Goal: Task Accomplishment & Management: Use online tool/utility

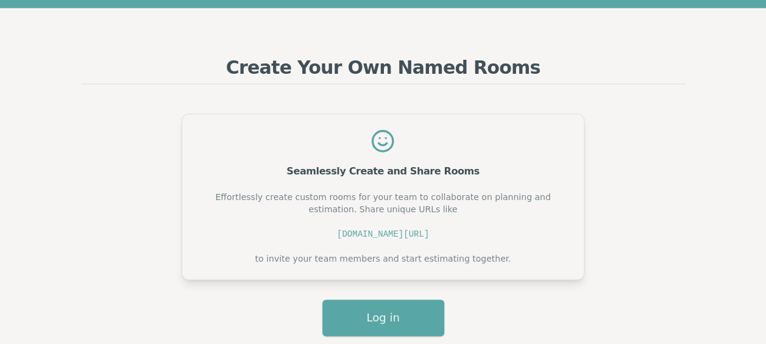
scroll to position [650, 0]
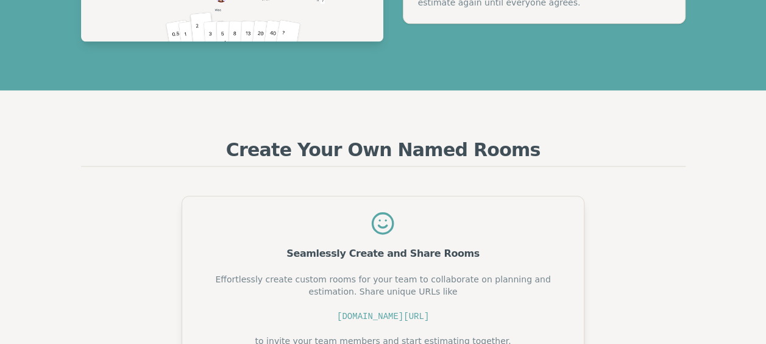
click at [383, 257] on div "Seamlessly Create and Share Rooms" at bounding box center [383, 254] width 372 height 10
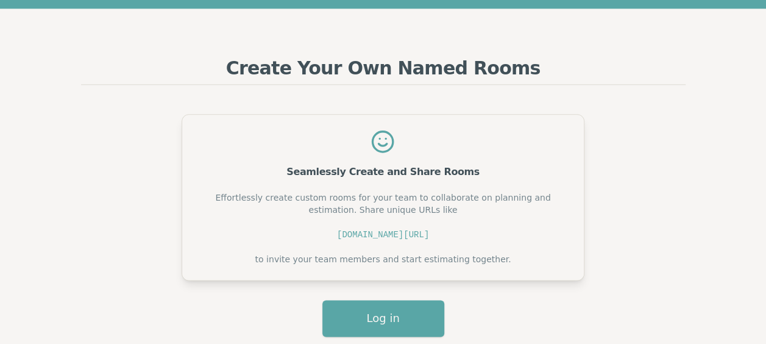
click at [495, 238] on div "Effortlessly create custom rooms for your team to collaborate on planning and e…" at bounding box center [383, 228] width 372 height 74
click at [340, 226] on div "Effortlessly create custom rooms for your team to collaborate on planning and e…" at bounding box center [383, 228] width 372 height 74
drag, startPoint x: 289, startPoint y: 230, endPoint x: 511, endPoint y: 230, distance: 221.8
click at [511, 230] on div "Effortlessly create custom rooms for your team to collaborate on planning and e…" at bounding box center [383, 228] width 372 height 74
drag, startPoint x: 511, startPoint y: 230, endPoint x: 515, endPoint y: 236, distance: 7.9
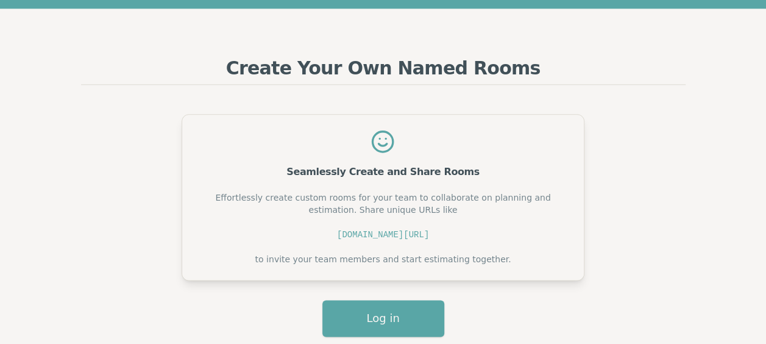
click at [515, 236] on div "Effortlessly create custom rooms for your team to collaborate on planning and e…" at bounding box center [383, 228] width 372 height 74
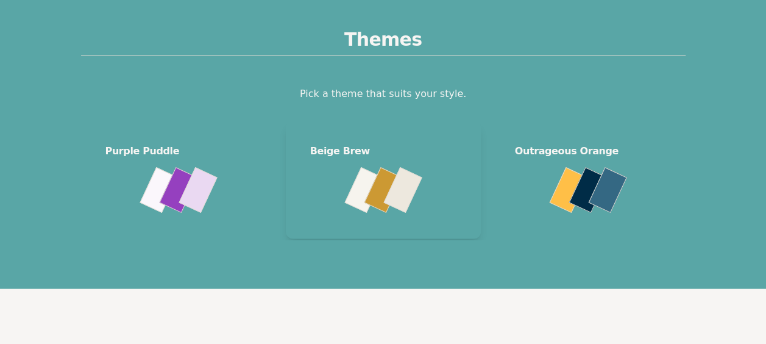
click at [364, 174] on div at bounding box center [363, 190] width 38 height 46
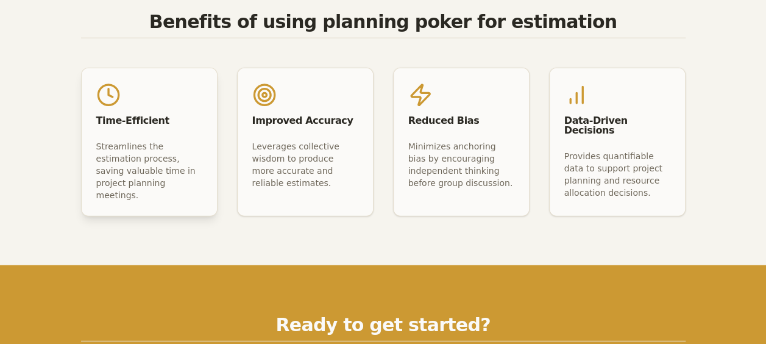
scroll to position [1462, 0]
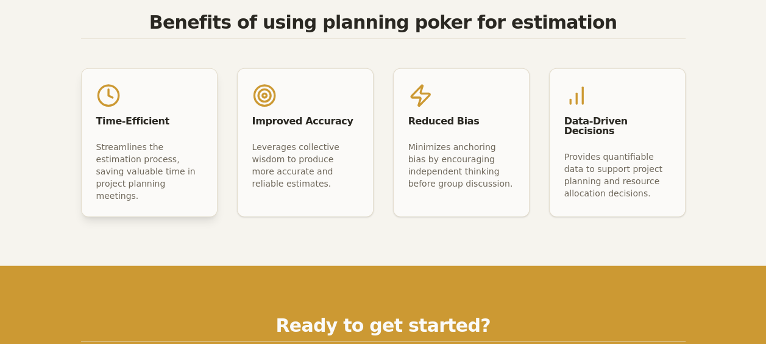
click at [147, 99] on div "Time-Efficient" at bounding box center [149, 105] width 135 height 72
click at [136, 179] on div "Streamlines the estimation process, saving valuable time in project planning me…" at bounding box center [149, 171] width 106 height 61
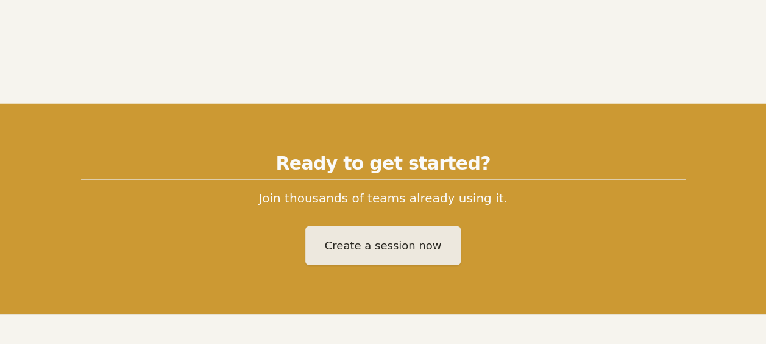
scroll to position [1706, 0]
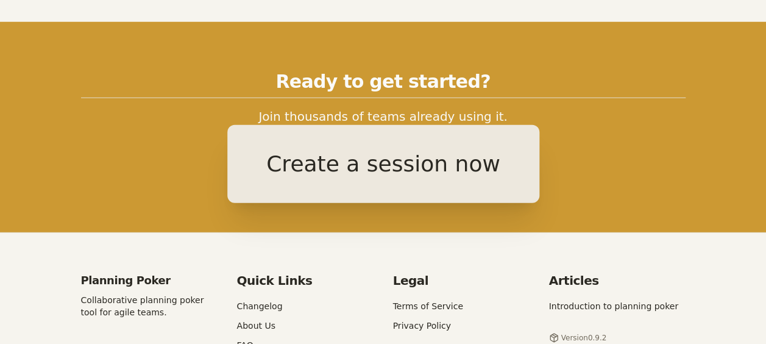
click at [358, 153] on button "Create a session now" at bounding box center [383, 164] width 312 height 78
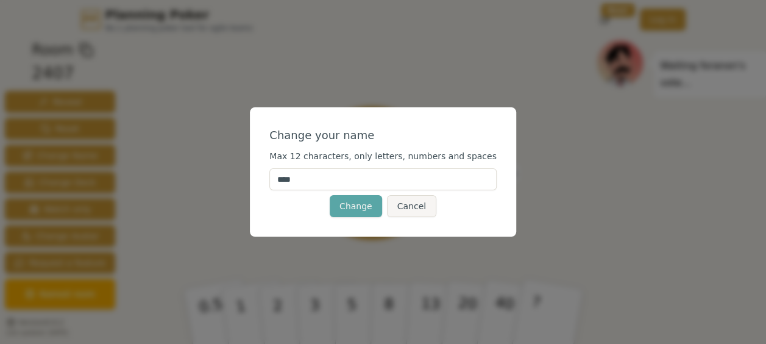
click at [330, 171] on input "****" at bounding box center [382, 179] width 227 height 22
type input "*"
type input "*****"
click at [347, 204] on button "Change" at bounding box center [356, 206] width 52 height 22
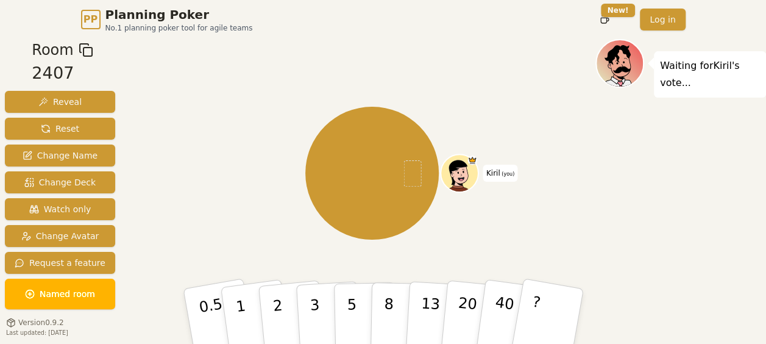
click at [158, 168] on div "Kiril (you)" at bounding box center [372, 173] width 447 height 224
click at [216, 37] on div "PP Planning Poker No.1 planning poker tool for agile teams Toggle theme New! Lo…" at bounding box center [383, 19] width 604 height 39
click at [83, 51] on icon at bounding box center [86, 50] width 15 height 15
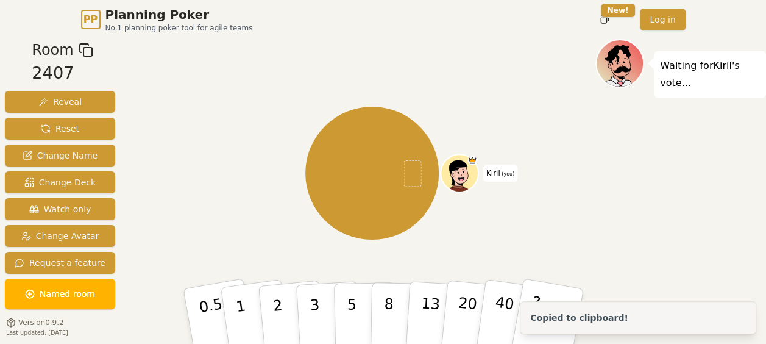
click at [228, 83] on div "[PERSON_NAME] (you)" at bounding box center [372, 173] width 447 height 224
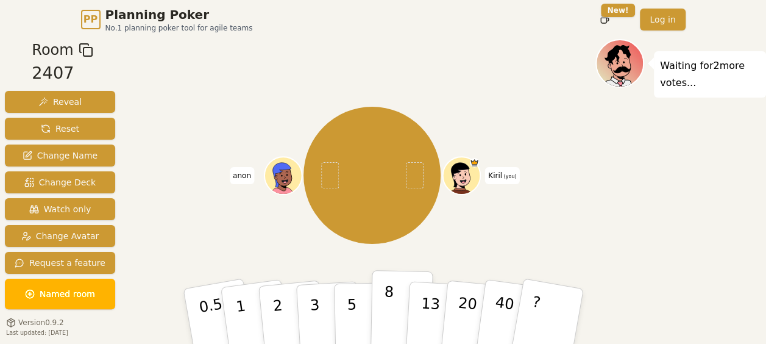
click at [402, 321] on button "8" at bounding box center [401, 316] width 63 height 93
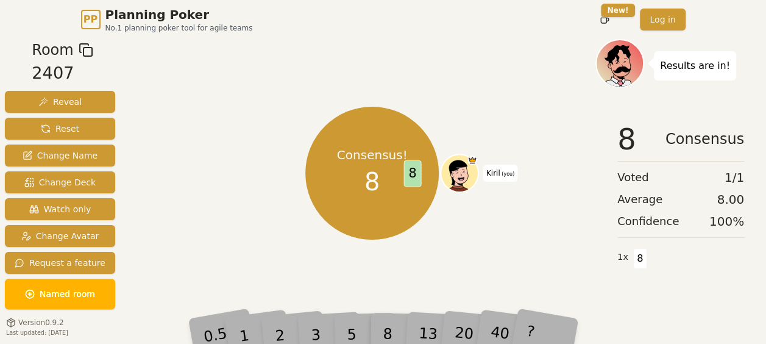
scroll to position [30, 0]
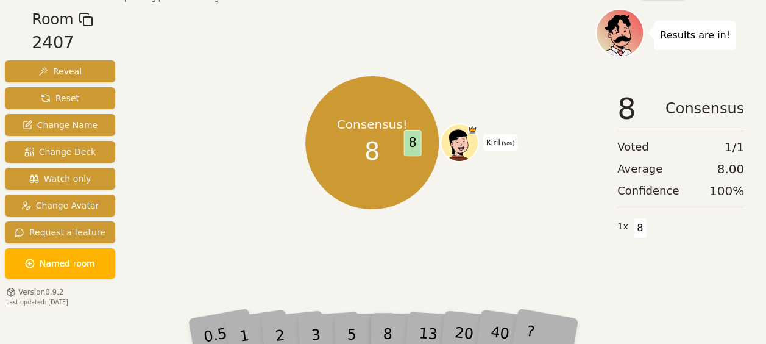
click at [417, 240] on div "Consensus! 8 8 Kiril (you)" at bounding box center [372, 142] width 447 height 224
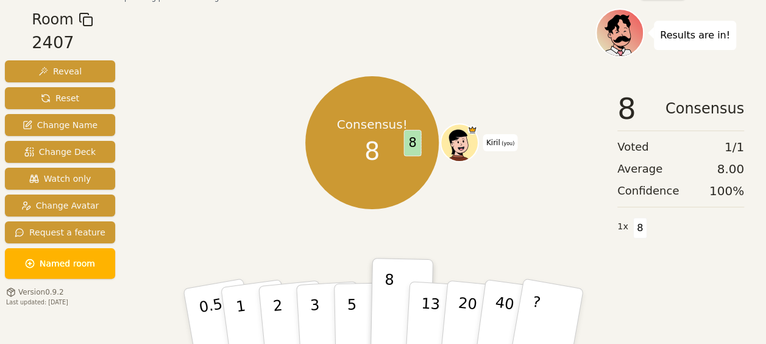
click at [513, 156] on div "Consensus! 8 8 Kiril (you)" at bounding box center [372, 142] width 447 height 224
click at [490, 136] on span "[PERSON_NAME] (you)" at bounding box center [500, 142] width 34 height 17
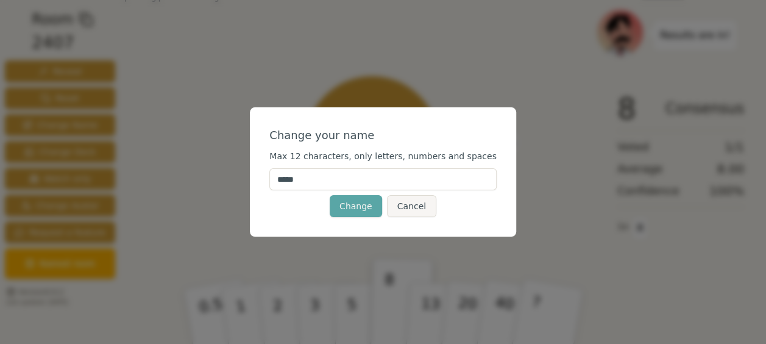
click at [344, 249] on div "Change your name Max 12 characters, only letters, numbers and spaces ***** Chan…" at bounding box center [383, 172] width 766 height 344
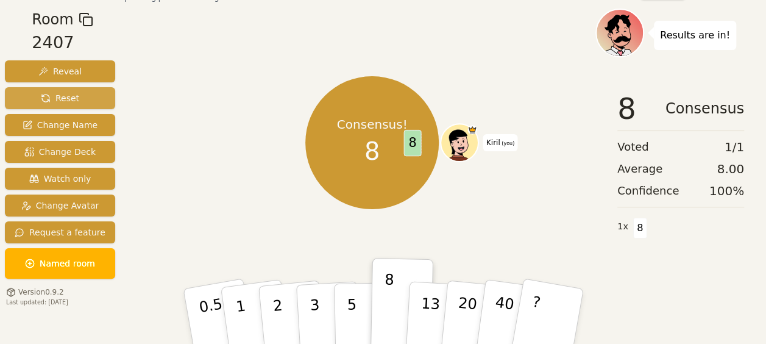
click at [80, 91] on button "Reset" at bounding box center [60, 98] width 110 height 22
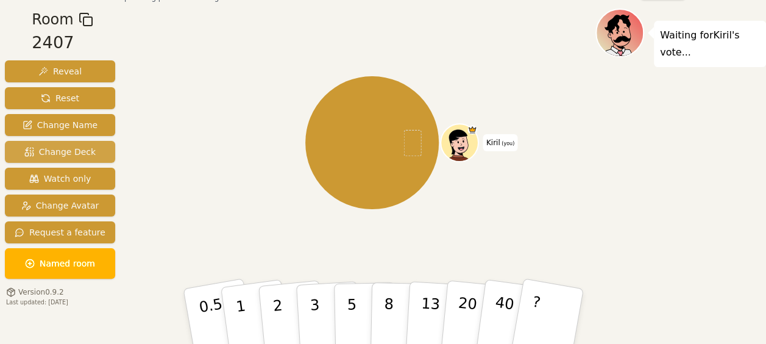
click at [62, 149] on span "Change Deck" at bounding box center [59, 152] width 71 height 12
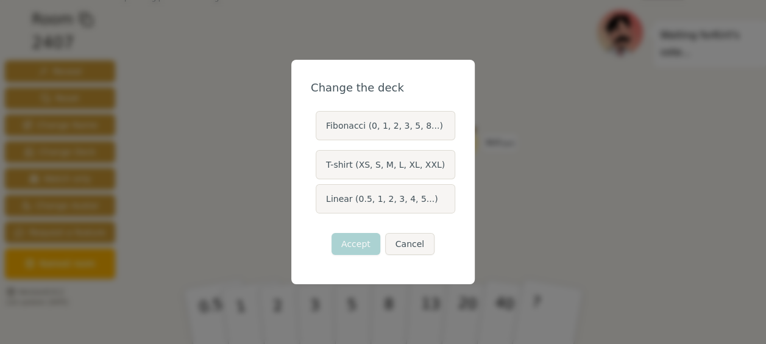
click at [405, 194] on label "Linear (0.5, 1, 2, 3, 4, 5...)" at bounding box center [386, 198] width 140 height 29
click at [320, 194] on button "Linear (0.5, 1, 2, 3, 4, 5...)" at bounding box center [315, 199] width 10 height 10
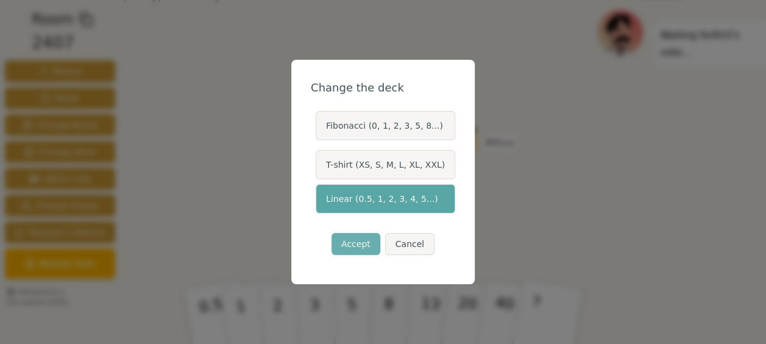
click at [358, 250] on button "Accept" at bounding box center [355, 244] width 49 height 22
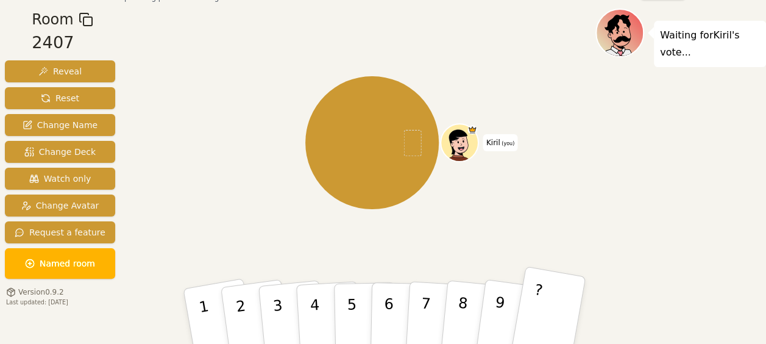
click at [551, 309] on button "?" at bounding box center [547, 316] width 76 height 101
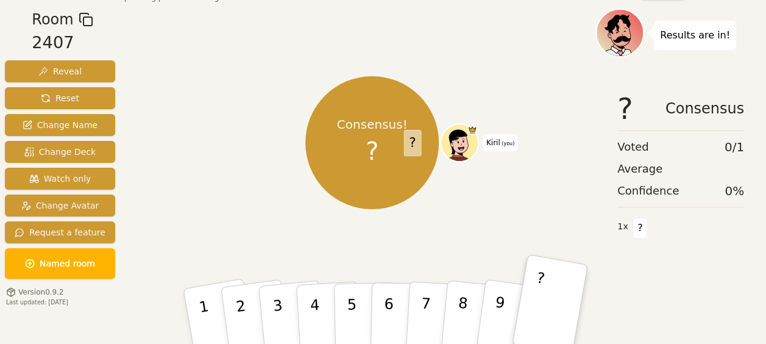
click at [266, 158] on div "Consensus! ? ? Kiril (you)" at bounding box center [372, 142] width 447 height 224
click at [71, 73] on span "Reveal" at bounding box center [59, 71] width 43 height 12
click at [74, 99] on button "Reset" at bounding box center [60, 98] width 110 height 22
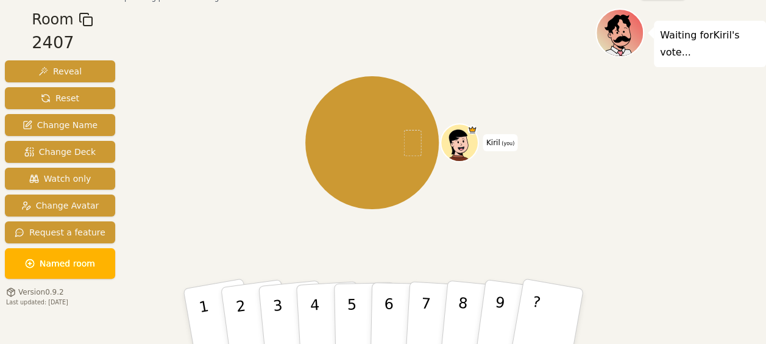
click at [197, 225] on div "[PERSON_NAME] (you)" at bounding box center [372, 142] width 447 height 224
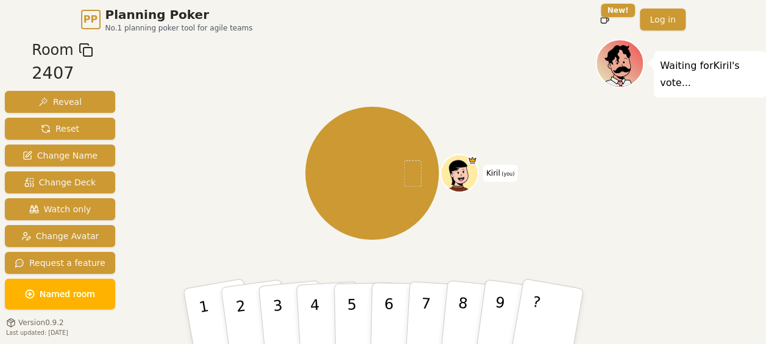
click at [289, 62] on div "[PERSON_NAME] (you)" at bounding box center [372, 173] width 447 height 224
click at [71, 188] on span "Change Deck" at bounding box center [59, 182] width 71 height 12
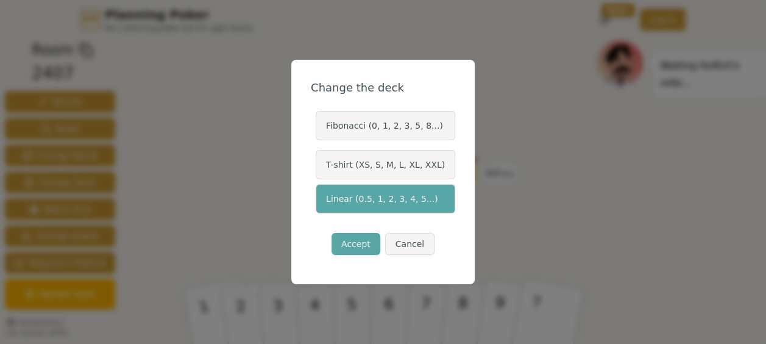
click at [388, 206] on label "Linear (0.5, 1, 2, 3, 4, 5...)" at bounding box center [386, 198] width 140 height 29
click at [320, 204] on button "Linear (0.5, 1, 2, 3, 4, 5...)" at bounding box center [315, 199] width 10 height 10
click at [365, 244] on button "Accept" at bounding box center [355, 244] width 49 height 22
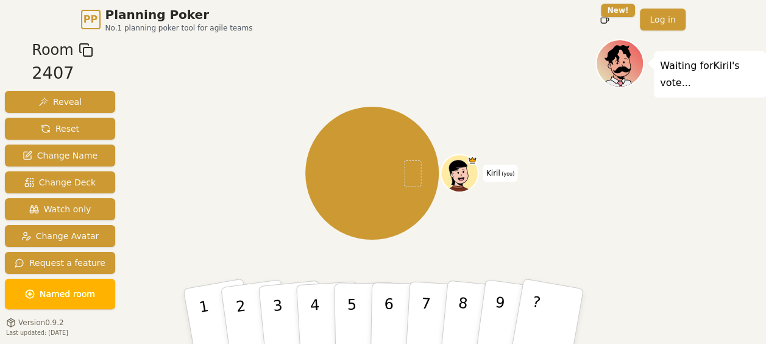
click at [555, 185] on div "[PERSON_NAME] (you)" at bounding box center [372, 173] width 447 height 224
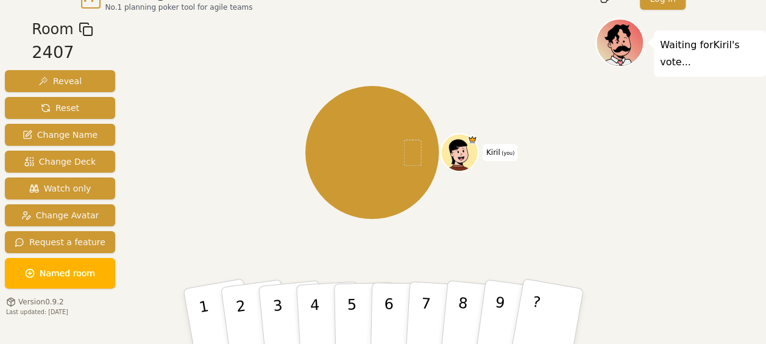
scroll to position [30, 0]
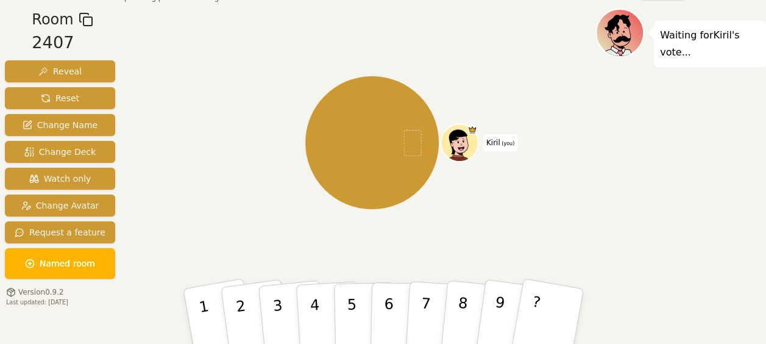
click at [486, 121] on div "[PERSON_NAME] (you)" at bounding box center [372, 142] width 447 height 224
click at [204, 131] on div "[PERSON_NAME] (you)" at bounding box center [372, 142] width 447 height 224
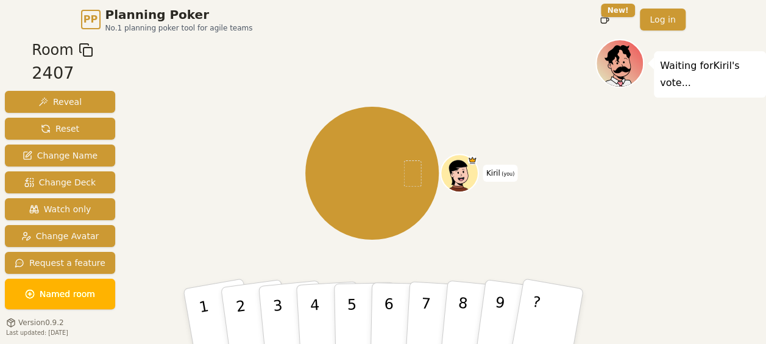
click at [464, 180] on icon at bounding box center [461, 179] width 18 height 6
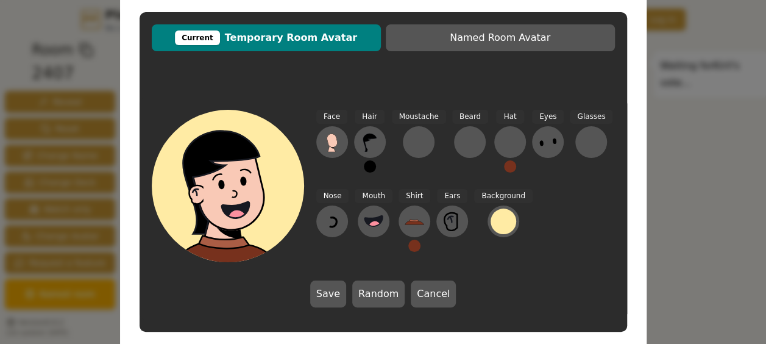
click at [700, 238] on div "Current Temporary Room Avatar Named Room Avatar Face Hair Moustache Beard Hat E…" at bounding box center [383, 172] width 766 height 344
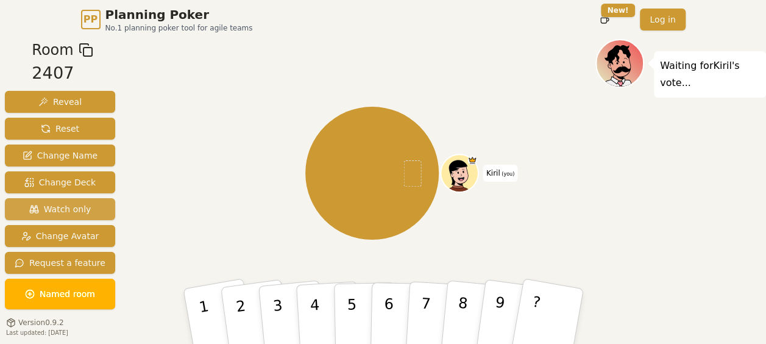
click at [55, 217] on button "Watch only" at bounding box center [60, 209] width 110 height 22
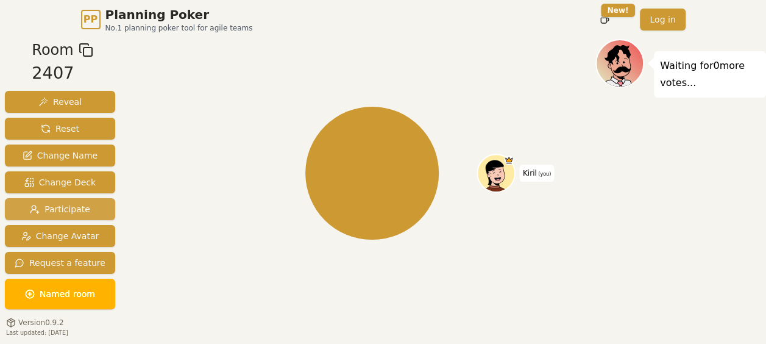
click at [55, 213] on span "Participate" at bounding box center [60, 209] width 60 height 12
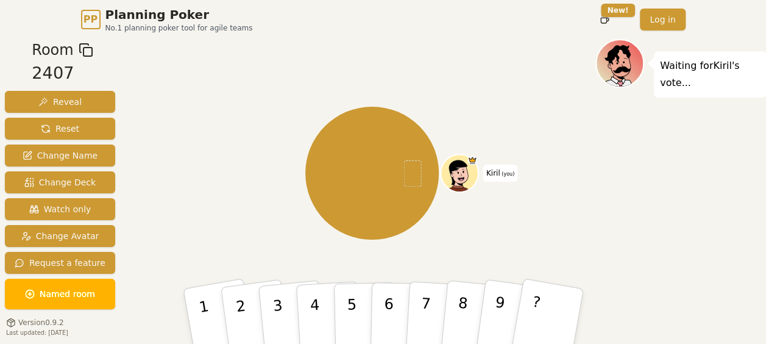
click at [202, 239] on div "[PERSON_NAME] (you)" at bounding box center [372, 173] width 447 height 224
click at [67, 158] on span "Change Name" at bounding box center [60, 155] width 75 height 12
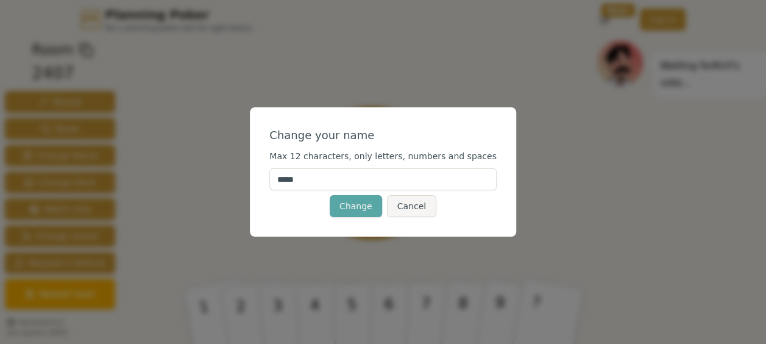
click at [214, 139] on div "Change your name Max 12 characters, only letters, numbers and spaces ***** Chan…" at bounding box center [383, 172] width 766 height 344
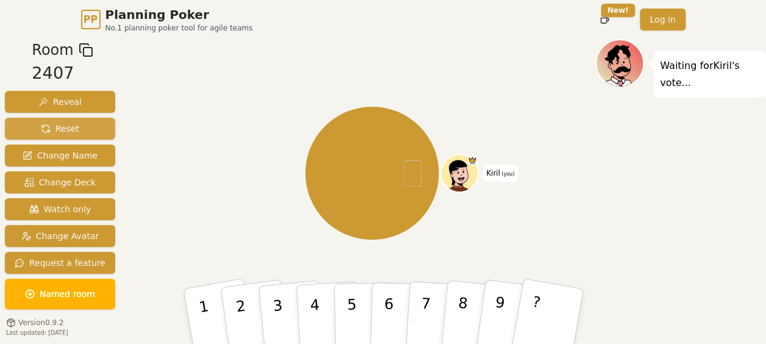
click at [50, 132] on span "Reset" at bounding box center [60, 128] width 38 height 12
click at [56, 134] on span "Reset" at bounding box center [60, 128] width 38 height 12
click at [478, 307] on button "8" at bounding box center [473, 316] width 69 height 97
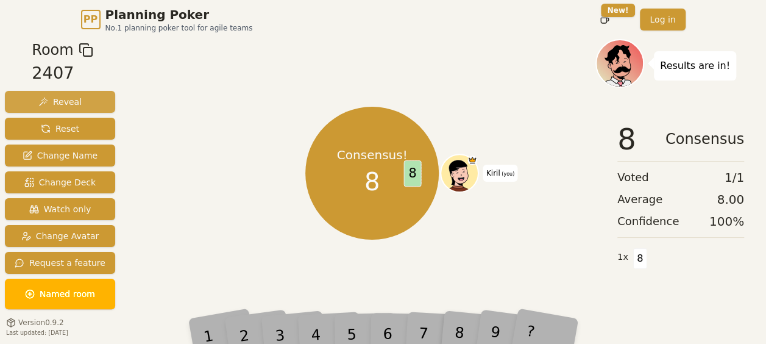
click at [63, 96] on span "Reveal" at bounding box center [59, 102] width 43 height 12
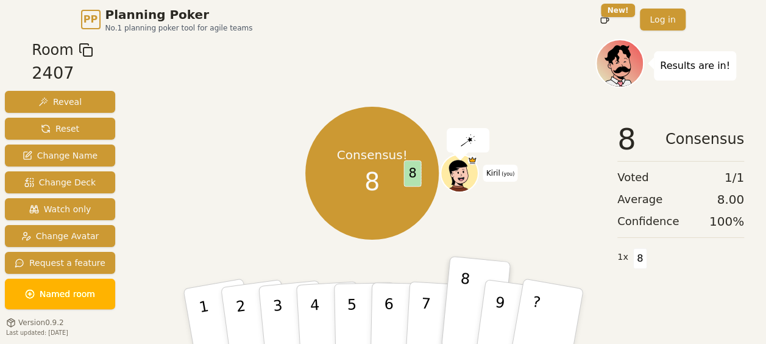
click at [483, 134] on div at bounding box center [468, 140] width 43 height 24
click at [470, 140] on img at bounding box center [468, 140] width 15 height 12
click at [49, 121] on button "Reset" at bounding box center [60, 129] width 110 height 22
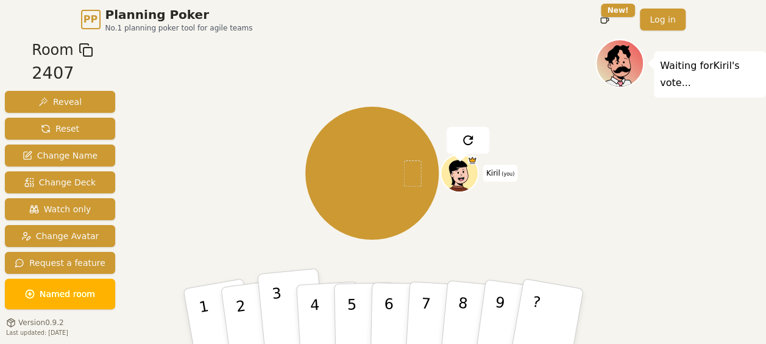
click at [291, 312] on button "3" at bounding box center [291, 316] width 69 height 97
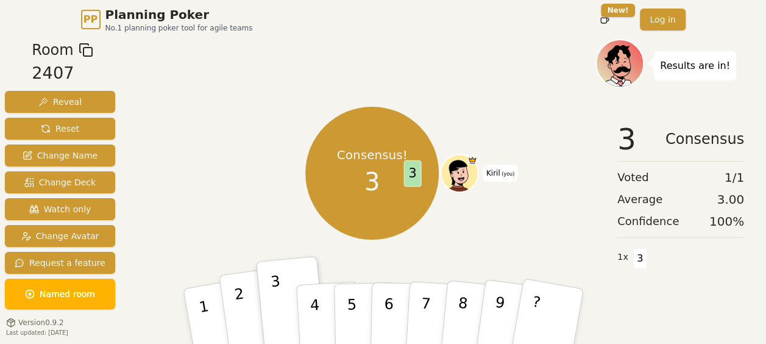
click at [236, 292] on p "2" at bounding box center [242, 318] width 18 height 66
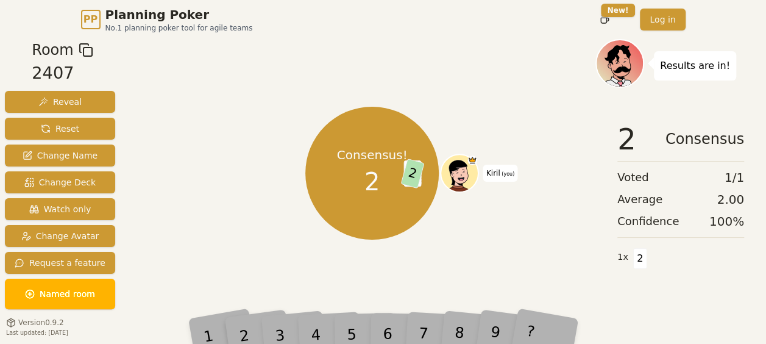
click at [319, 297] on div "4" at bounding box center [328, 316] width 39 height 44
click at [329, 318] on div "4" at bounding box center [328, 316] width 39 height 44
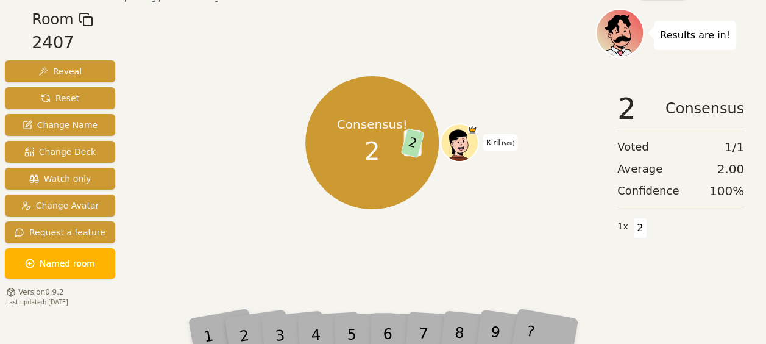
click at [234, 199] on div "Consensus! 2 3 2 Kiril (you)" at bounding box center [372, 142] width 447 height 224
click at [319, 327] on div "4" at bounding box center [328, 316] width 39 height 44
click at [70, 98] on span "Reset" at bounding box center [60, 98] width 38 height 12
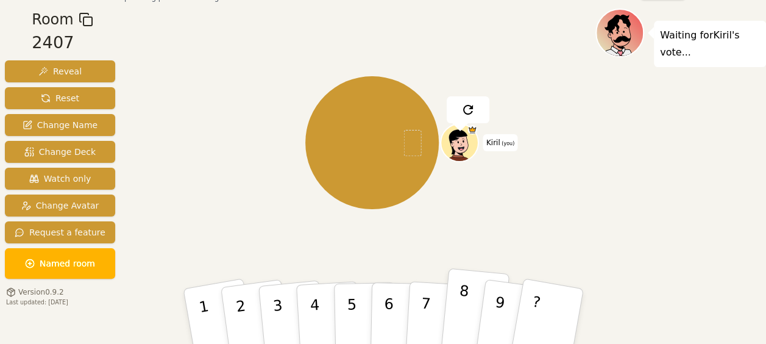
click at [452, 297] on button "8" at bounding box center [473, 316] width 69 height 97
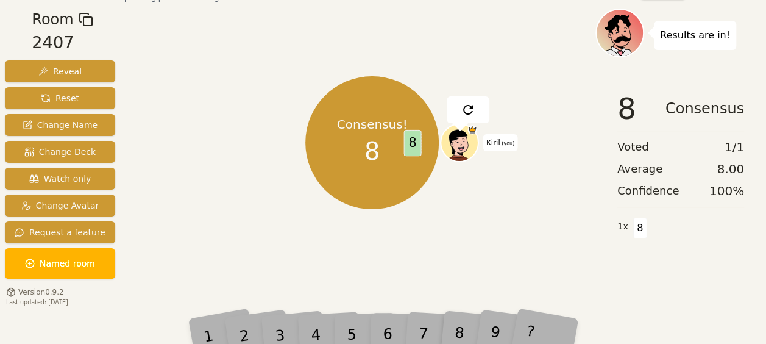
click at [341, 327] on div "4" at bounding box center [328, 316] width 39 height 44
click at [274, 318] on div "3" at bounding box center [291, 316] width 40 height 46
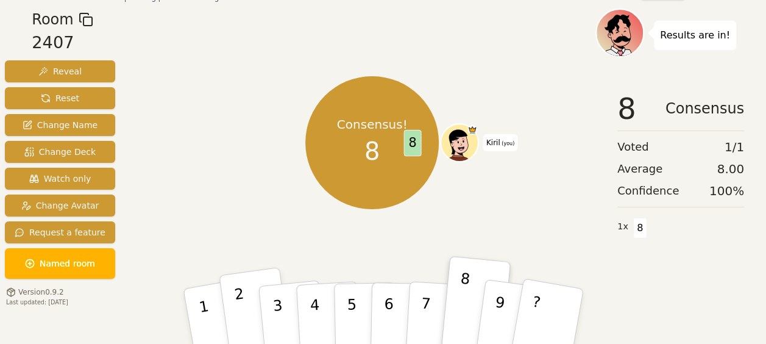
click at [256, 292] on button "2" at bounding box center [255, 316] width 73 height 99
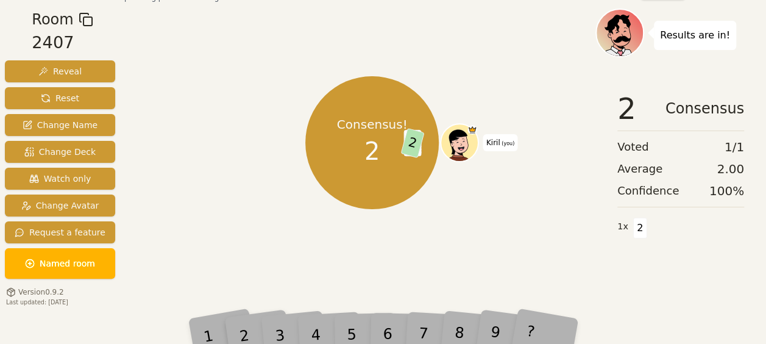
click at [292, 205] on div "Consensus! 2 8 2 Kiril (you)" at bounding box center [372, 142] width 447 height 224
click at [314, 320] on div "4" at bounding box center [328, 316] width 39 height 44
drag, startPoint x: 314, startPoint y: 320, endPoint x: 372, endPoint y: 327, distance: 58.3
click at [372, 327] on div "1 2 3 4 5 6 7 8 9 ?" at bounding box center [383, 316] width 366 height 43
drag, startPoint x: 372, startPoint y: 327, endPoint x: 244, endPoint y: 322, distance: 128.7
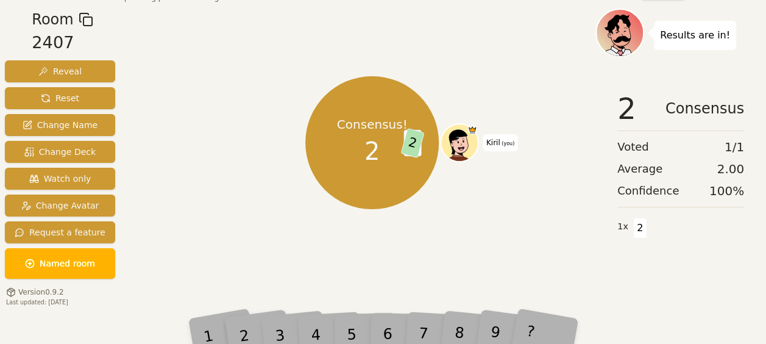
click at [262, 323] on div "2" at bounding box center [255, 315] width 42 height 47
click at [251, 327] on div "2" at bounding box center [255, 315] width 42 height 47
click at [83, 100] on button "Reset" at bounding box center [60, 98] width 110 height 22
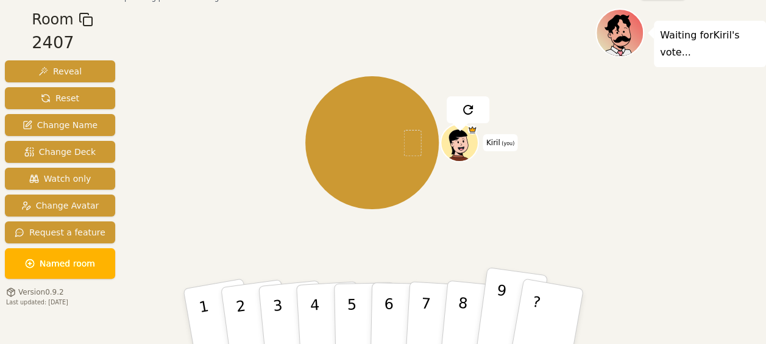
click at [503, 295] on button "9" at bounding box center [511, 316] width 73 height 99
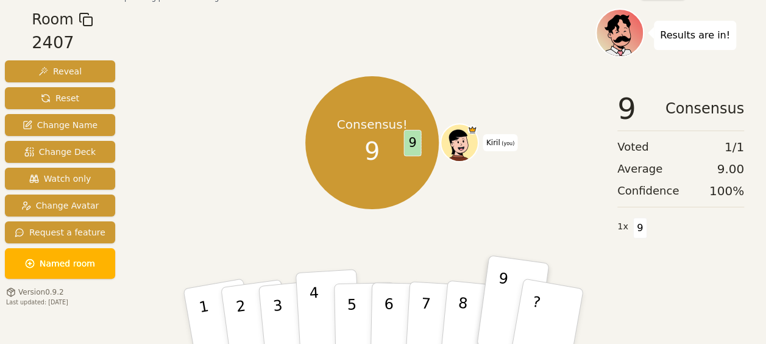
click at [318, 310] on button "4" at bounding box center [328, 316] width 66 height 95
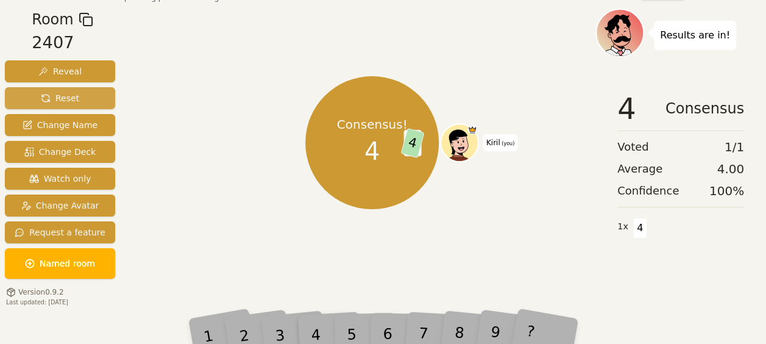
click at [74, 104] on button "Reset" at bounding box center [60, 98] width 110 height 22
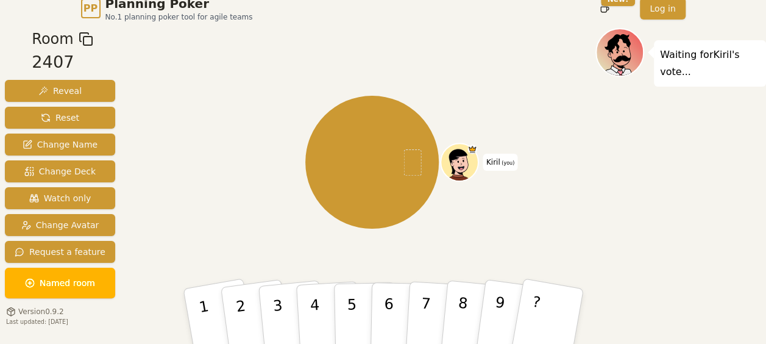
scroll to position [0, 0]
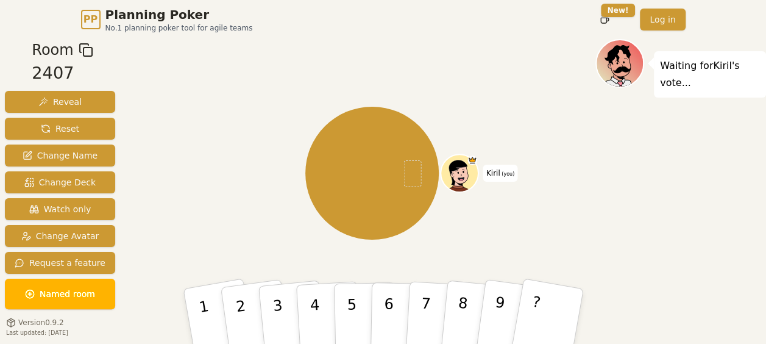
click at [79, 53] on icon at bounding box center [86, 50] width 15 height 15
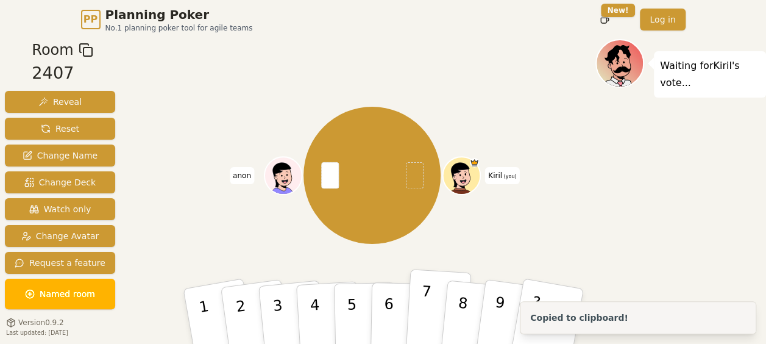
click at [430, 296] on button "7" at bounding box center [438, 316] width 66 height 95
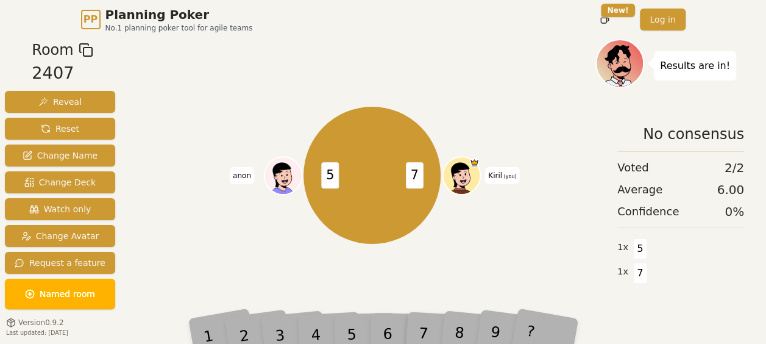
scroll to position [30, 0]
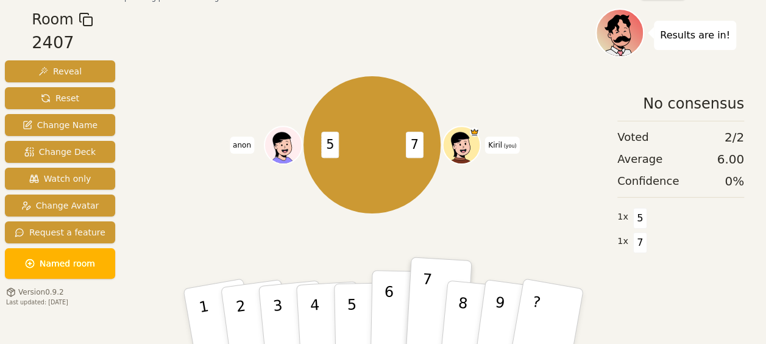
click at [378, 287] on button "6" at bounding box center [401, 316] width 63 height 93
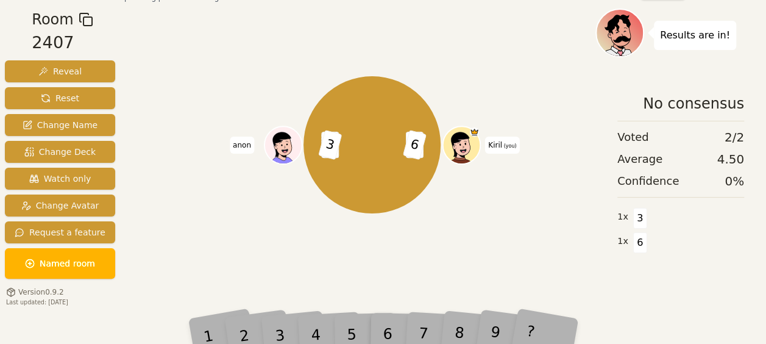
click at [249, 241] on div "7 6 5 3 Kiril (you) anon" at bounding box center [372, 144] width 447 height 228
drag, startPoint x: 749, startPoint y: 158, endPoint x: 709, endPoint y: 169, distance: 42.3
click at [709, 169] on div "No consensus Voted 2 / 2 Average 4.50 Confidence 0 % 1 x 3 1 x 6" at bounding box center [680, 204] width 171 height 244
click at [501, 240] on div "7 6 5 3 Kiril (you) anon" at bounding box center [372, 144] width 447 height 228
click at [66, 93] on span "Reset" at bounding box center [60, 98] width 38 height 12
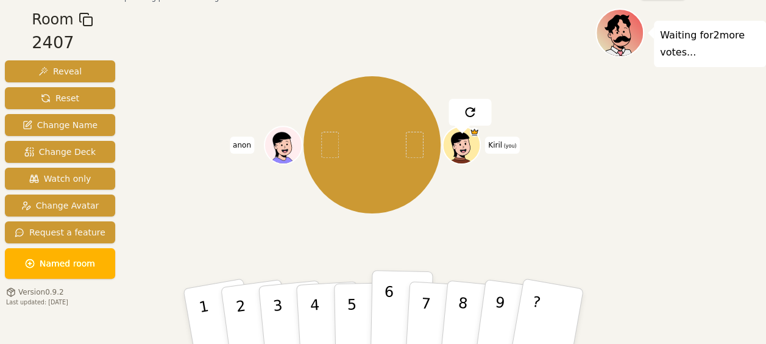
click at [392, 303] on button "6" at bounding box center [401, 316] width 63 height 93
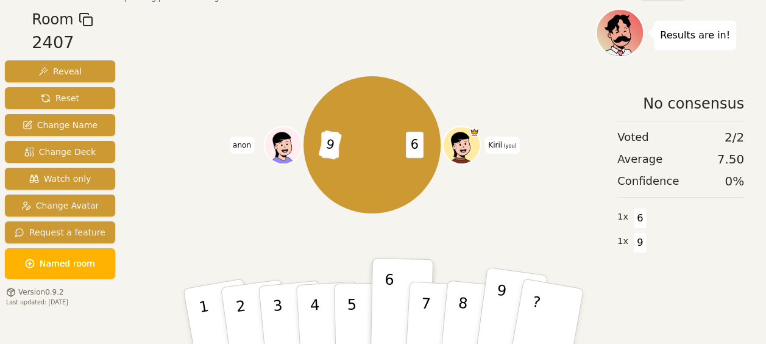
click at [503, 301] on button "9" at bounding box center [511, 316] width 73 height 99
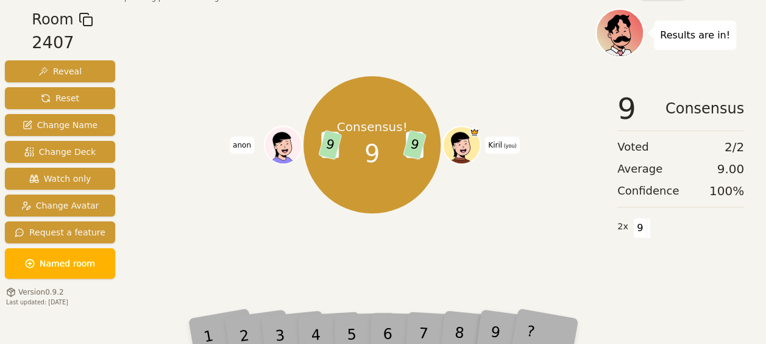
click at [481, 224] on div "Consensus! 9 6 9 6 9 Kiril (you) anon" at bounding box center [372, 144] width 447 height 228
click at [639, 225] on span "9" at bounding box center [640, 228] width 14 height 21
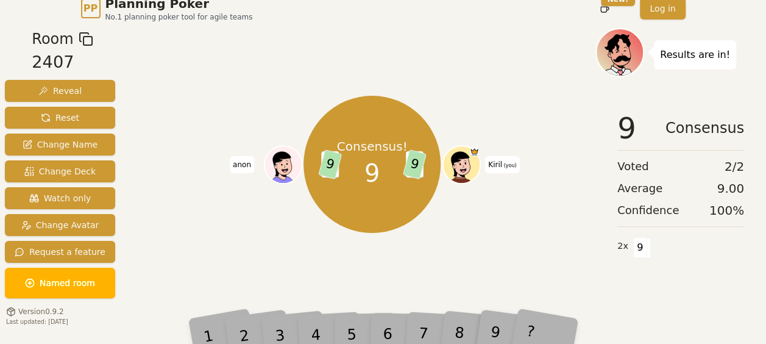
scroll to position [0, 0]
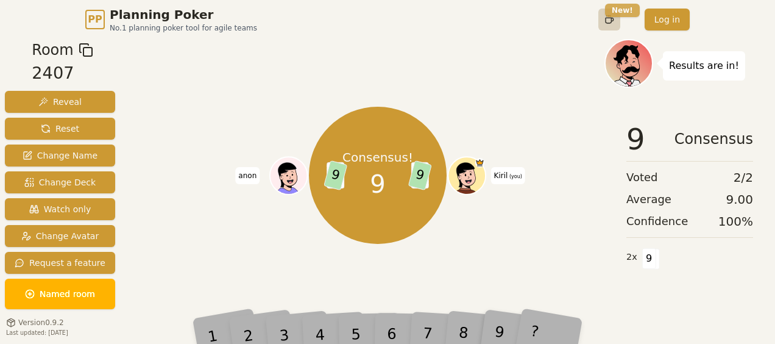
click at [620, 11] on html "PP Planning Poker No.1 planning poker tool for agile teams Toggle theme New! Lo…" at bounding box center [387, 187] width 775 height 374
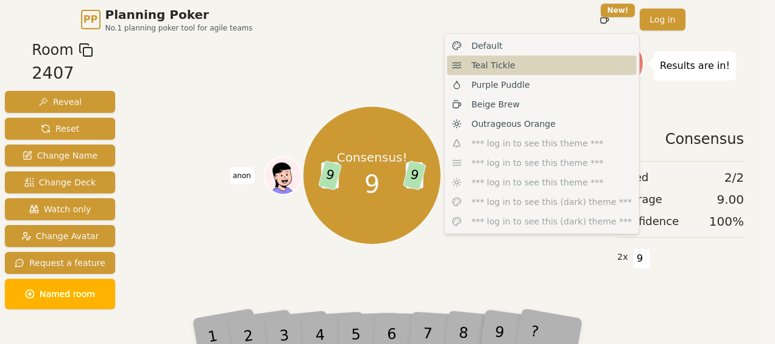
click at [536, 58] on div "Teal Tickle" at bounding box center [542, 64] width 190 height 19
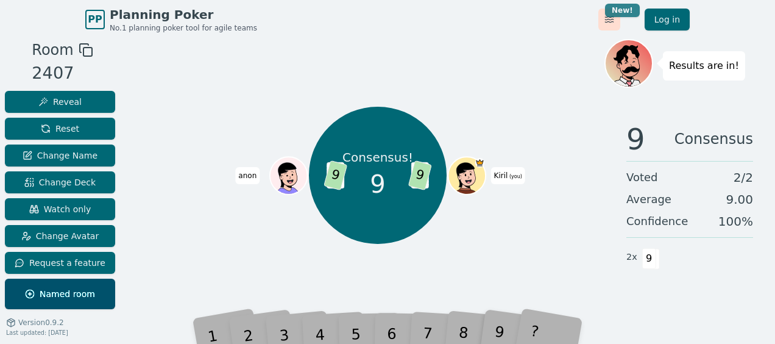
click at [625, 9] on html "PP Planning Poker No.1 planning poker tool for agile teams Toggle theme New! Lo…" at bounding box center [387, 187] width 775 height 374
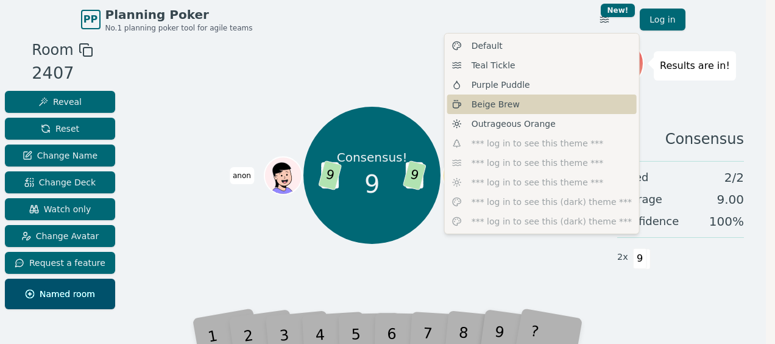
click at [565, 105] on div "Beige Brew" at bounding box center [542, 103] width 190 height 19
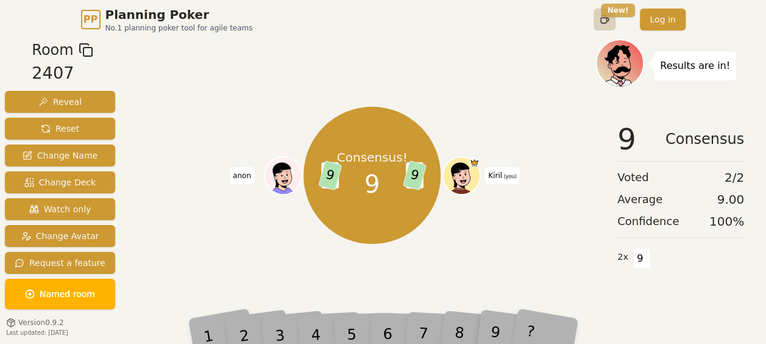
click at [619, 9] on html "PP Planning Poker No.1 planning poker tool for agile teams Toggle theme New! Lo…" at bounding box center [383, 187] width 766 height 374
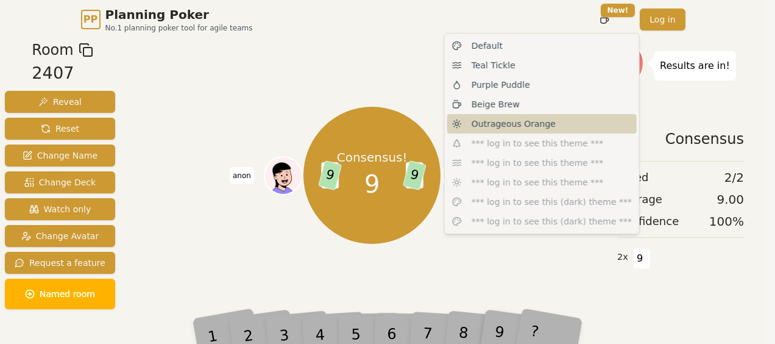
click at [550, 128] on div "Outrageous Orange" at bounding box center [542, 123] width 190 height 19
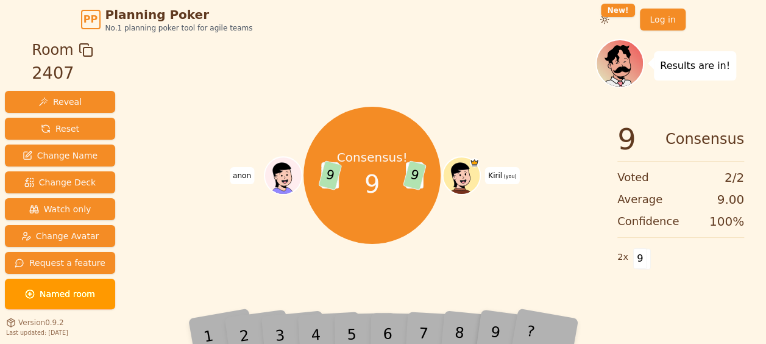
click at [698, 49] on div "Results are in!" at bounding box center [680, 63] width 171 height 49
click at [593, 65] on div "Consensus! 9 6 9 6 9 Kiril (you) anon" at bounding box center [372, 175] width 447 height 228
click at [634, 62] on icon at bounding box center [621, 63] width 46 height 6
click at [46, 133] on span "Reset" at bounding box center [60, 128] width 38 height 12
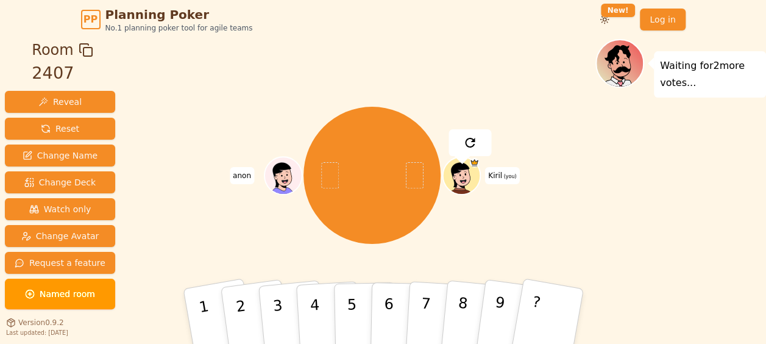
click at [729, 152] on div "Waiting for 2 more votes..." at bounding box center [680, 206] width 171 height 335
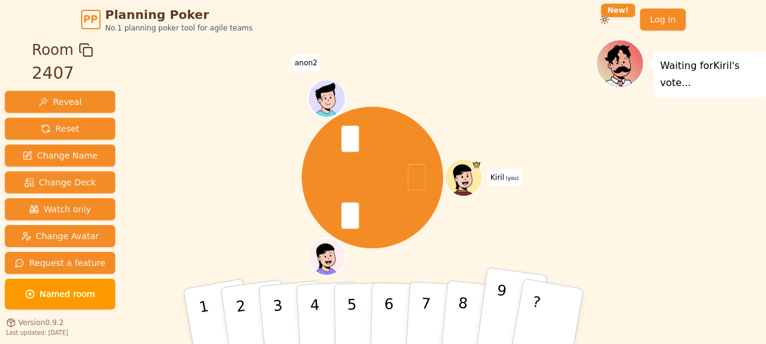
click at [497, 313] on p "9" at bounding box center [498, 315] width 18 height 66
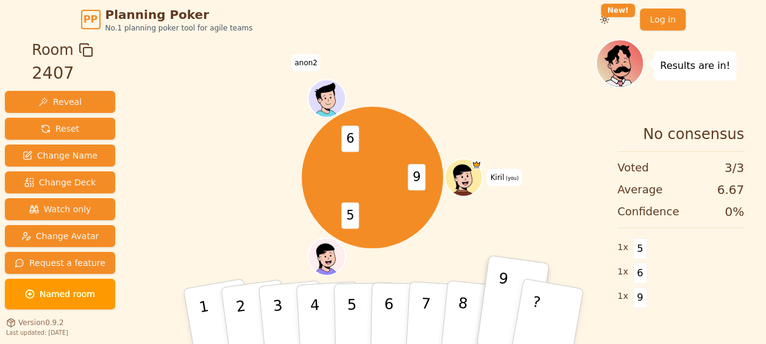
drag, startPoint x: 445, startPoint y: 1, endPoint x: 471, endPoint y: 77, distance: 81.1
click at [472, 84] on div "9 5 6 Kiril (you) anon anon2" at bounding box center [372, 177] width 447 height 233
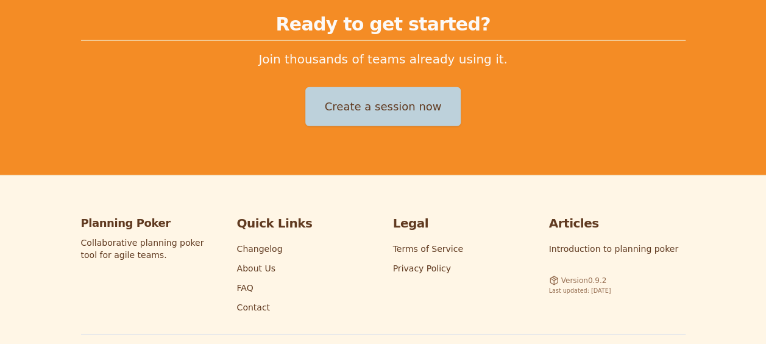
scroll to position [1801, 0]
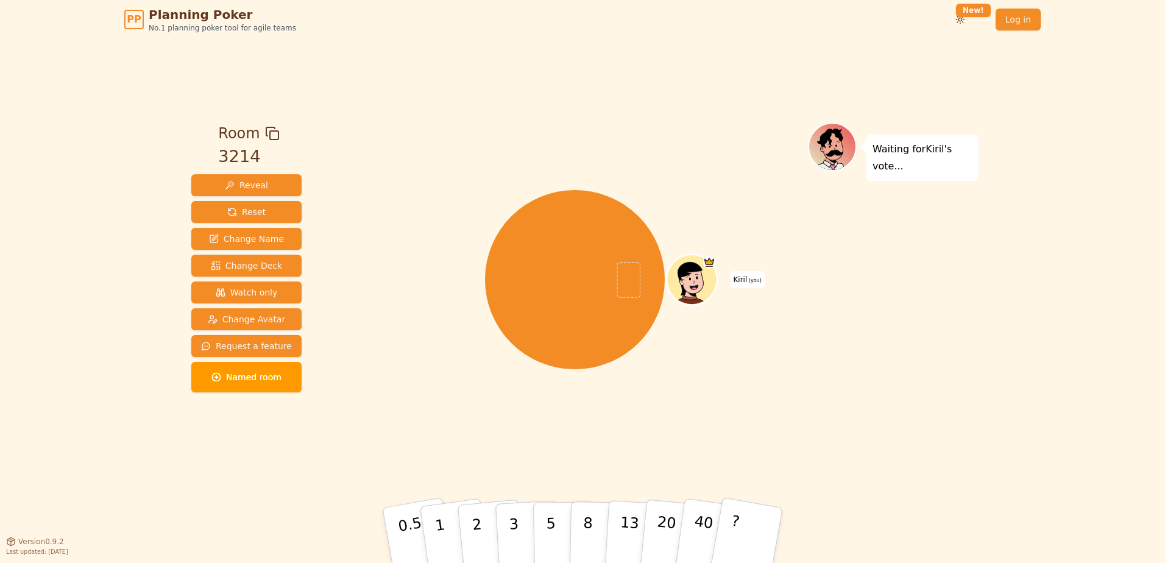
click at [409, 158] on div "[PERSON_NAME] (you)" at bounding box center [575, 279] width 466 height 271
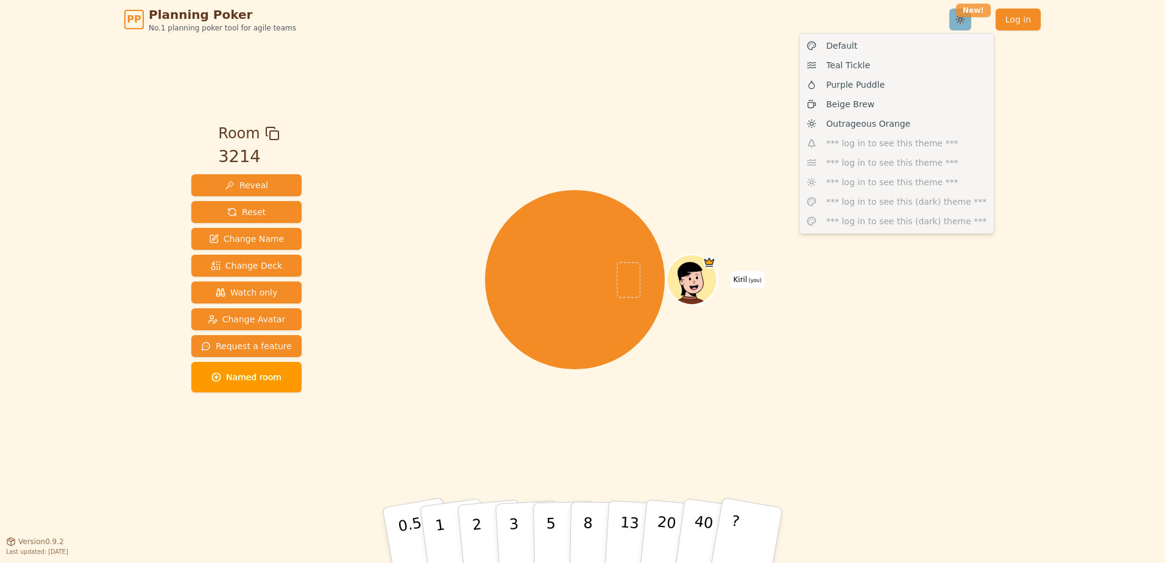
click at [977, 12] on html "PP Planning Poker No.1 planning poker tool for agile teams Toggle theme New! Lo…" at bounding box center [582, 281] width 1165 height 563
click at [866, 87] on span "Purple Puddle" at bounding box center [855, 85] width 58 height 12
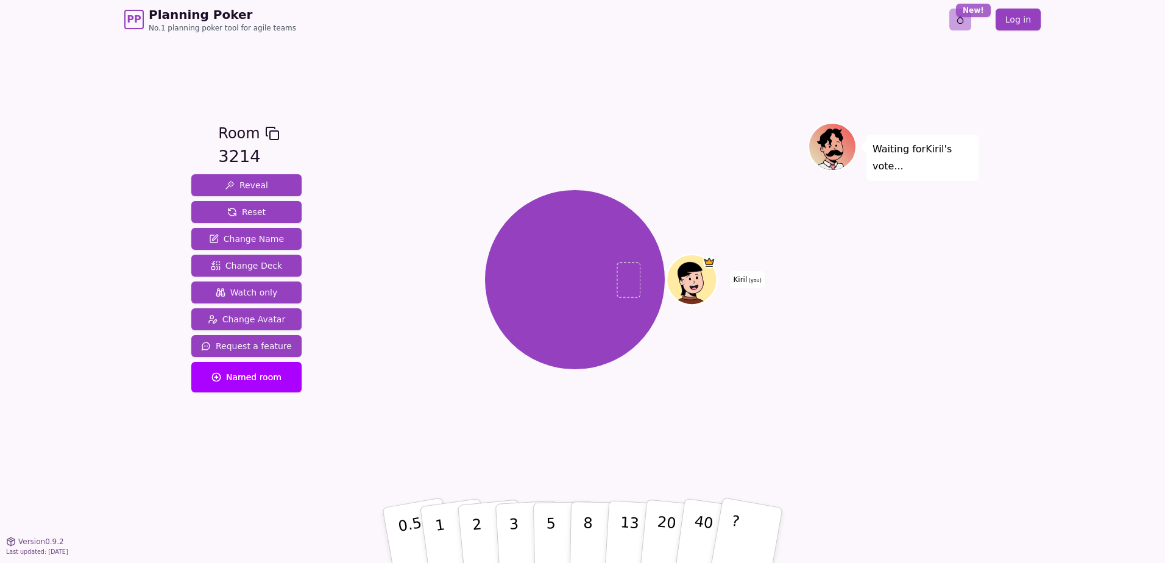
click at [976, 10] on html "PP Planning Poker No.1 planning poker tool for agile teams Toggle theme New! Lo…" at bounding box center [582, 281] width 1165 height 563
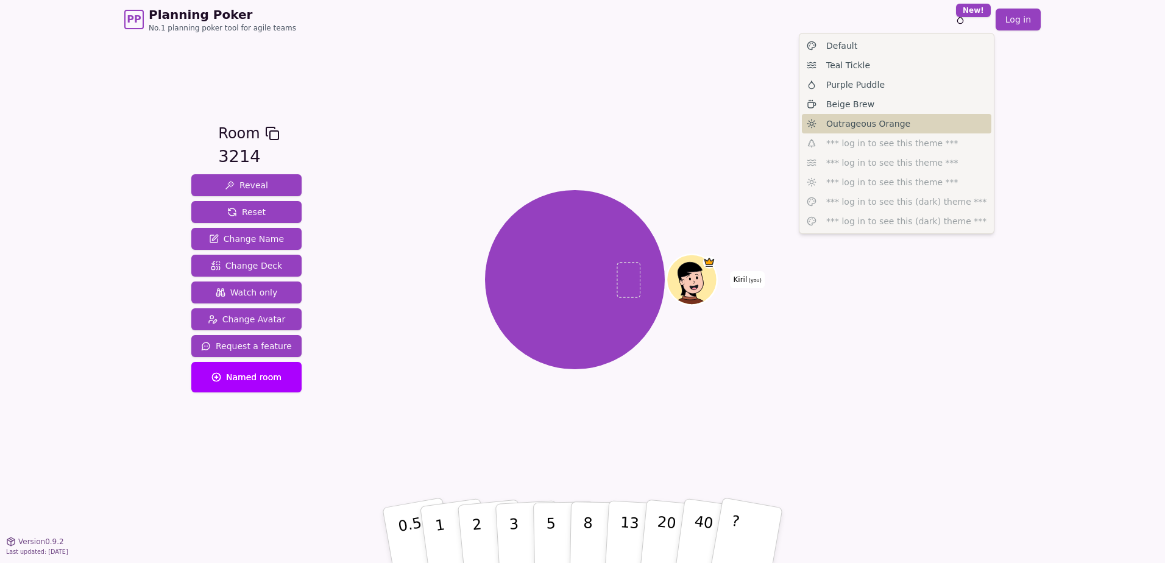
drag, startPoint x: 881, startPoint y: 117, endPoint x: 801, endPoint y: 101, distance: 82.1
click at [881, 118] on div "Outrageous Orange" at bounding box center [897, 123] width 190 height 19
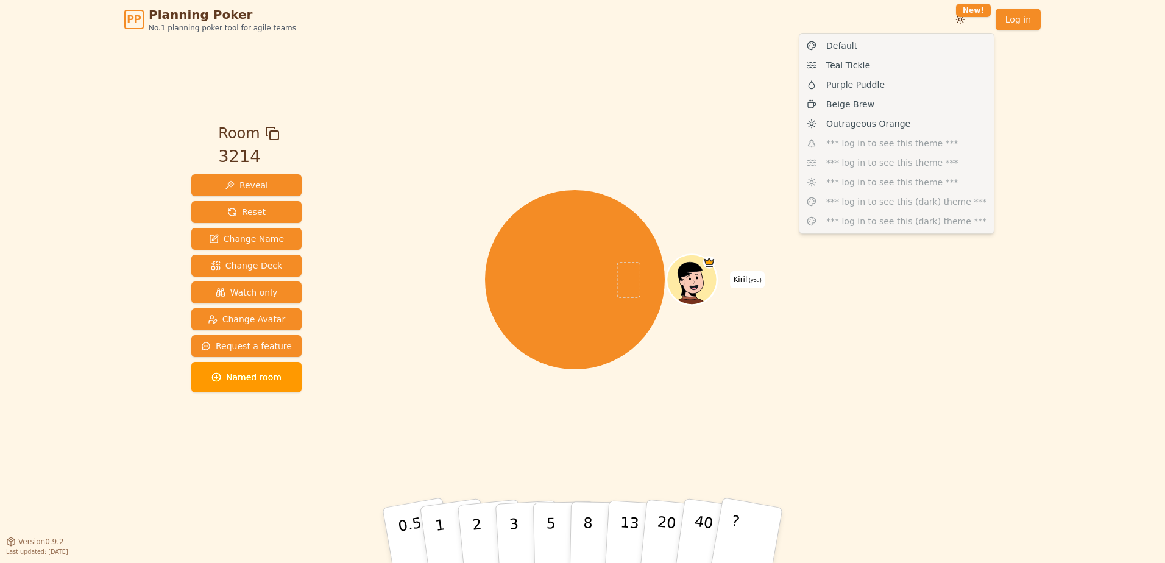
click at [717, 80] on div "Room 3214 Reveal Reset Change Name Change Deck Watch only Change Avatar Request…" at bounding box center [582, 290] width 792 height 502
